Goal: Check status: Check status

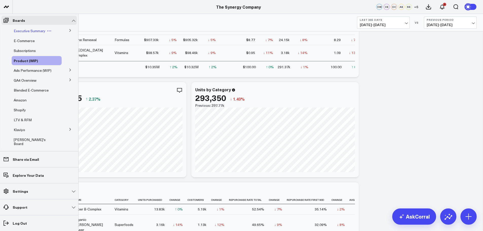
click at [27, 33] on span "Executive Summary" at bounding box center [30, 30] width 32 height 5
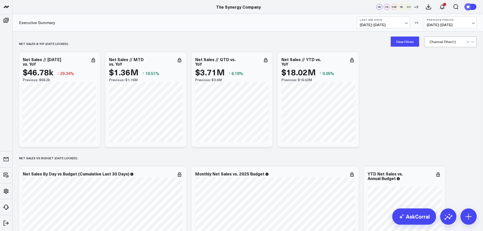
click at [404, 45] on button "Clear Filters" at bounding box center [405, 42] width 28 height 10
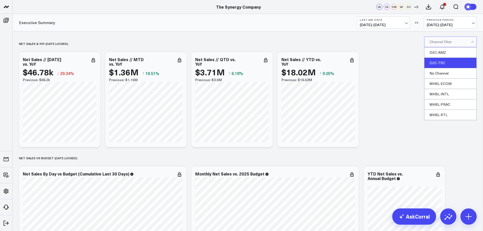
click at [435, 62] on div "D2C-TSC" at bounding box center [450, 63] width 52 height 10
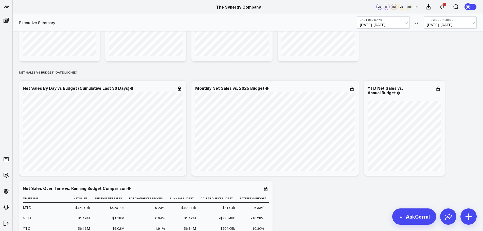
scroll to position [0, 0]
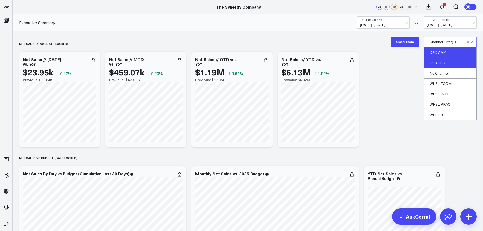
click at [434, 51] on div "D2C-AMZ" at bounding box center [450, 52] width 52 height 10
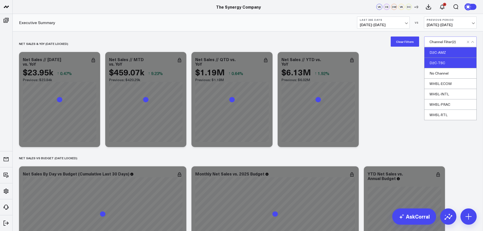
click at [431, 60] on div "D2C-TSC" at bounding box center [450, 63] width 52 height 10
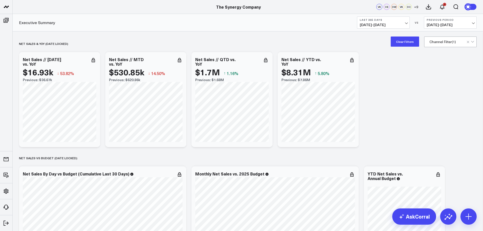
scroll to position [101, 0]
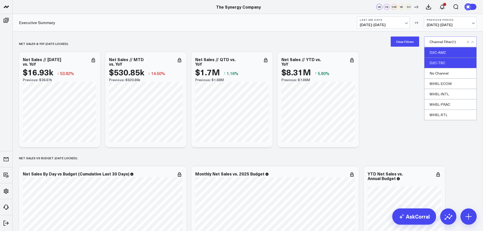
click at [439, 62] on div "D2C-TSC" at bounding box center [450, 63] width 52 height 10
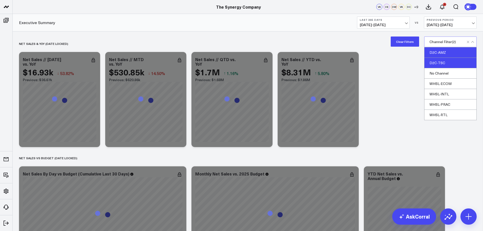
click at [441, 52] on div "D2C-AMZ" at bounding box center [450, 52] width 52 height 10
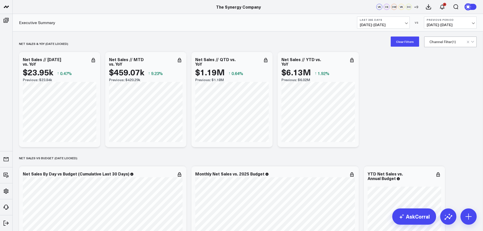
click at [378, 24] on span "[DATE] - [DATE]" at bounding box center [383, 25] width 47 height 4
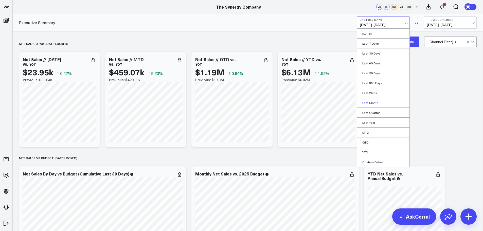
click at [371, 102] on link "Last Month" at bounding box center [383, 103] width 52 height 10
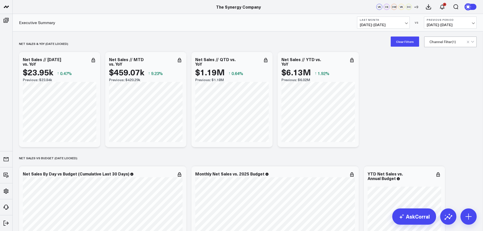
click at [433, 23] on span "[DATE] - [DATE]" at bounding box center [450, 25] width 47 height 4
click at [431, 53] on link "YoY" at bounding box center [450, 53] width 52 height 10
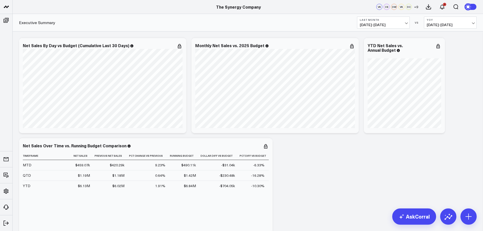
scroll to position [279, 0]
